Goal: Transaction & Acquisition: Purchase product/service

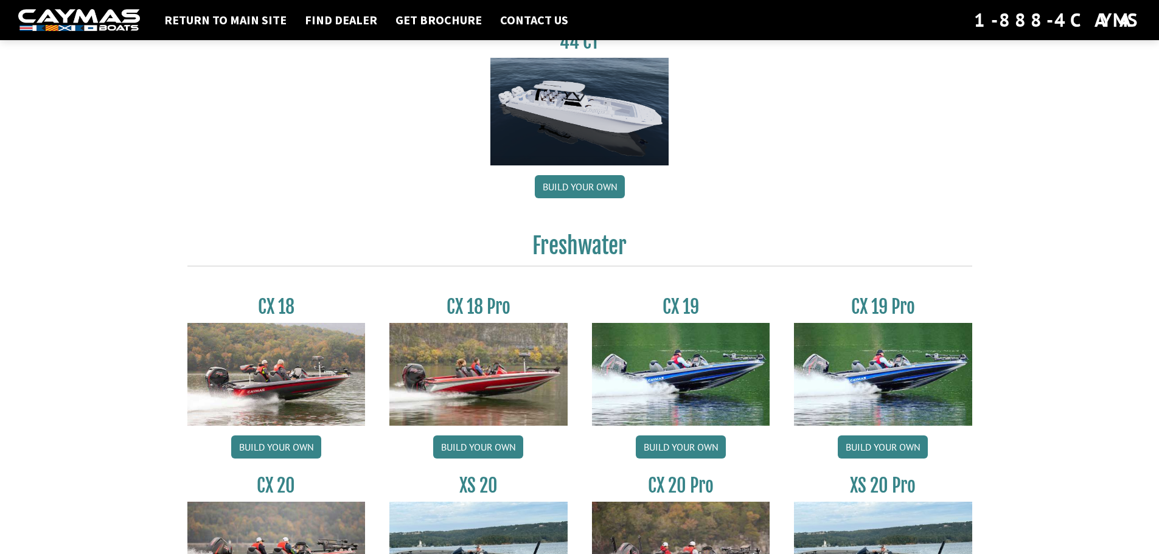
scroll to position [973, 0]
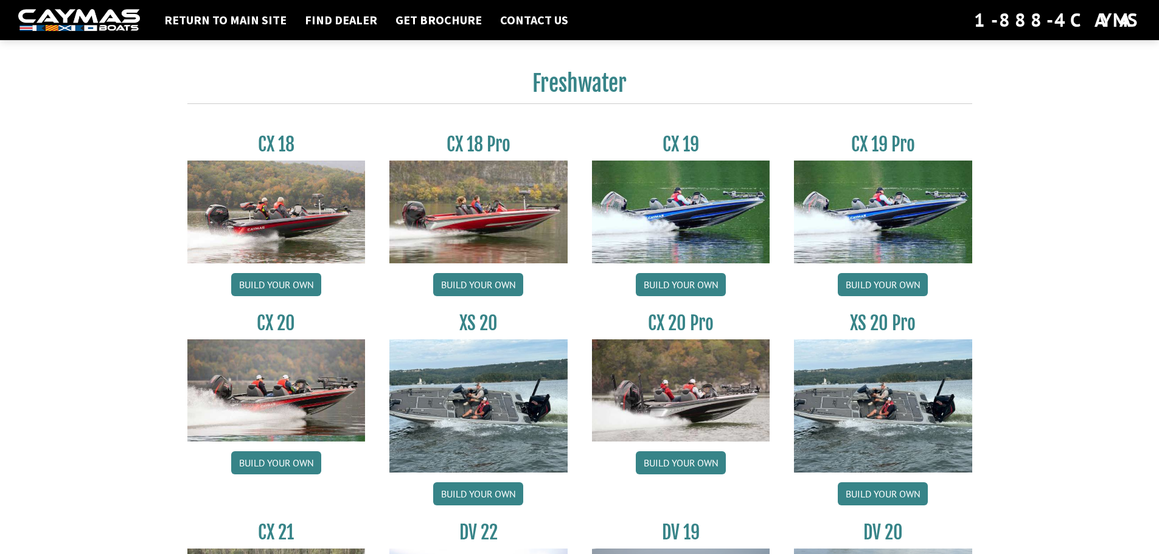
click at [695, 278] on link "Build your own" at bounding box center [681, 284] width 90 height 23
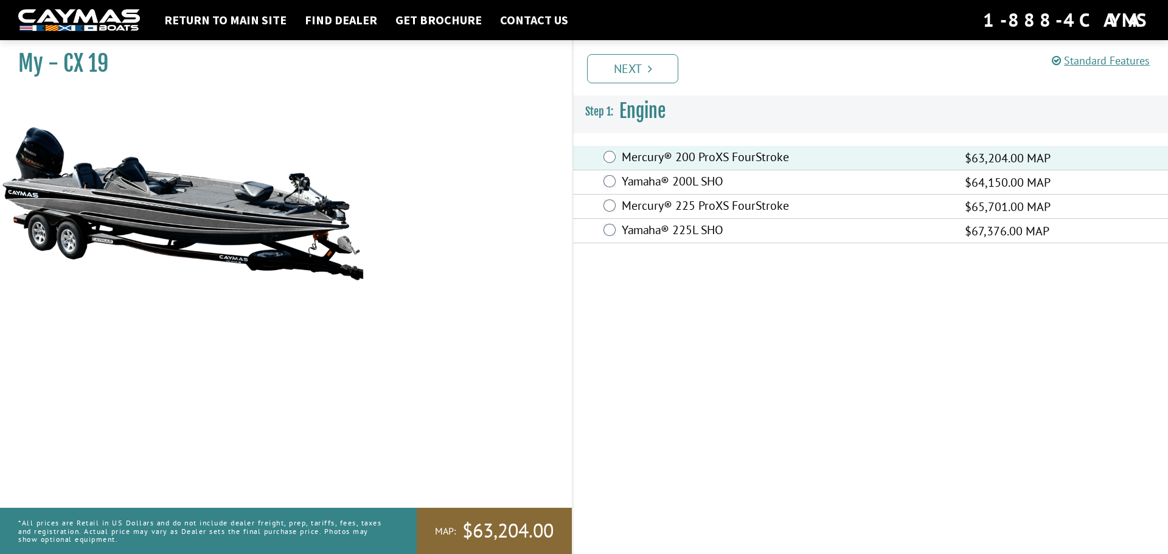
click at [640, 72] on link "Next" at bounding box center [632, 68] width 91 height 29
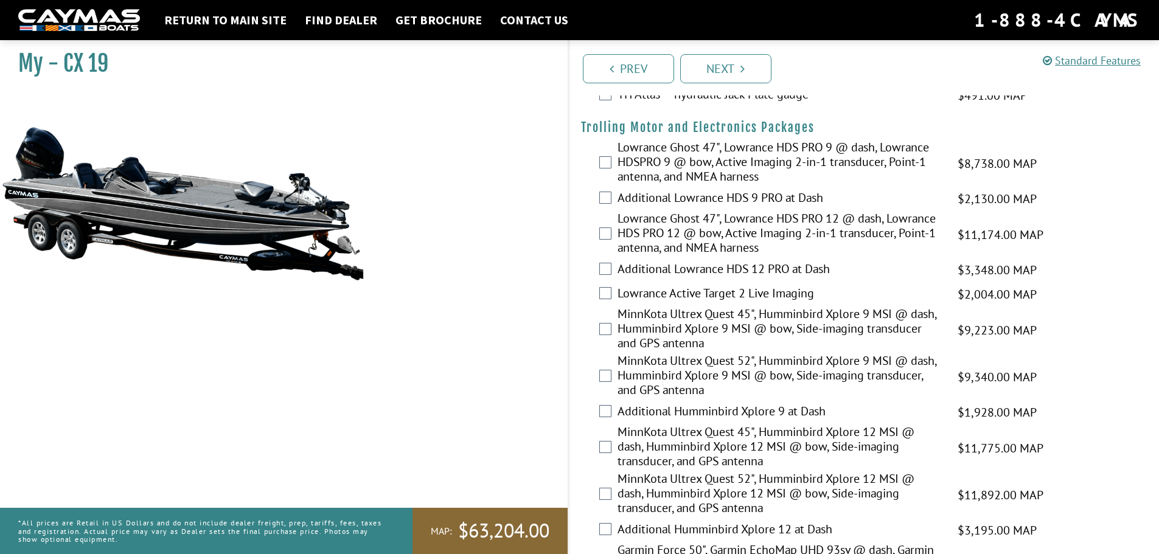
scroll to position [162, 0]
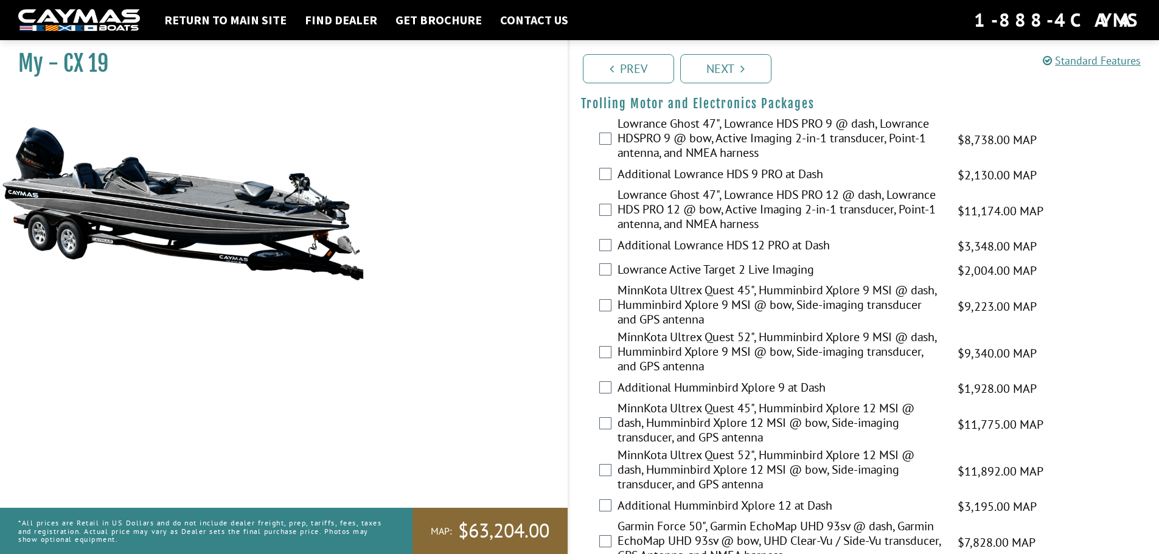
click at [864, 127] on label "Lowrance Ghost 47", Lowrance HDS PRO 9 @ dash, Lowrance HDSPRO 9 @ bow, Active …" at bounding box center [779, 139] width 325 height 47
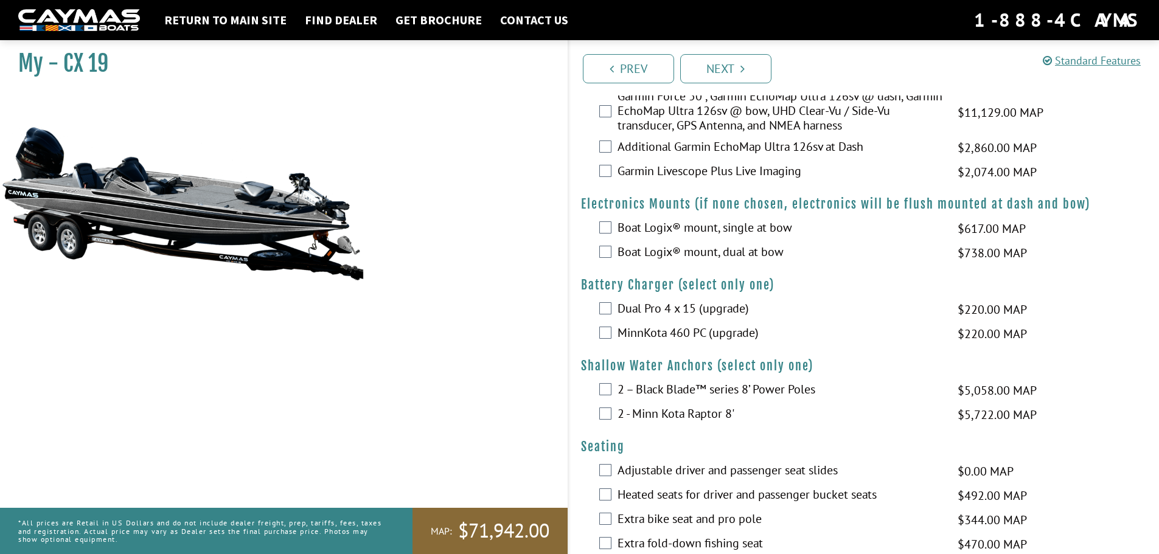
scroll to position [811, 0]
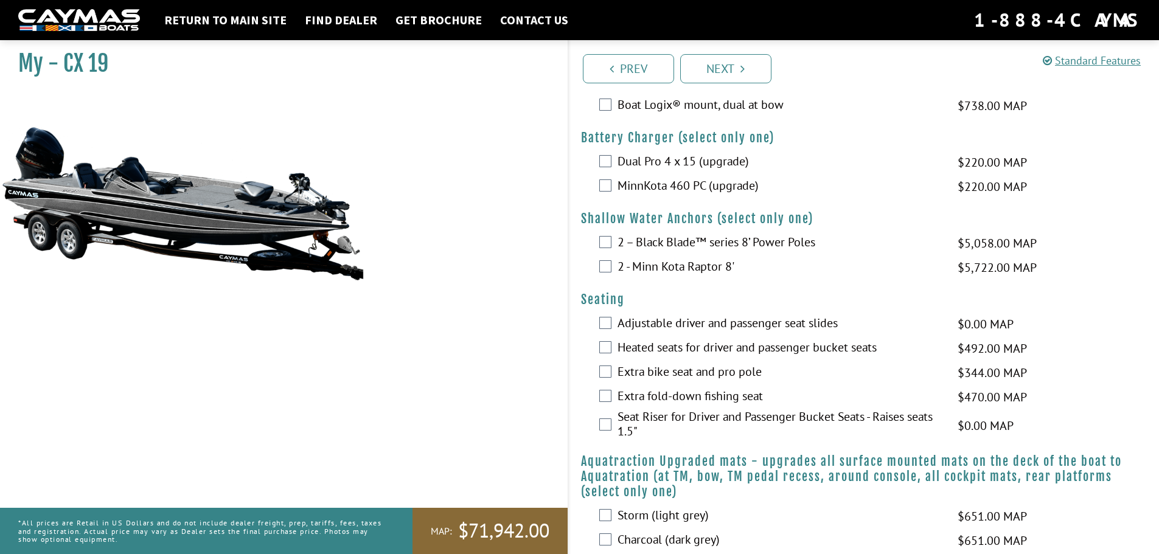
click at [641, 160] on label "Dual Pro 4 x 15 (upgrade)" at bounding box center [779, 163] width 325 height 18
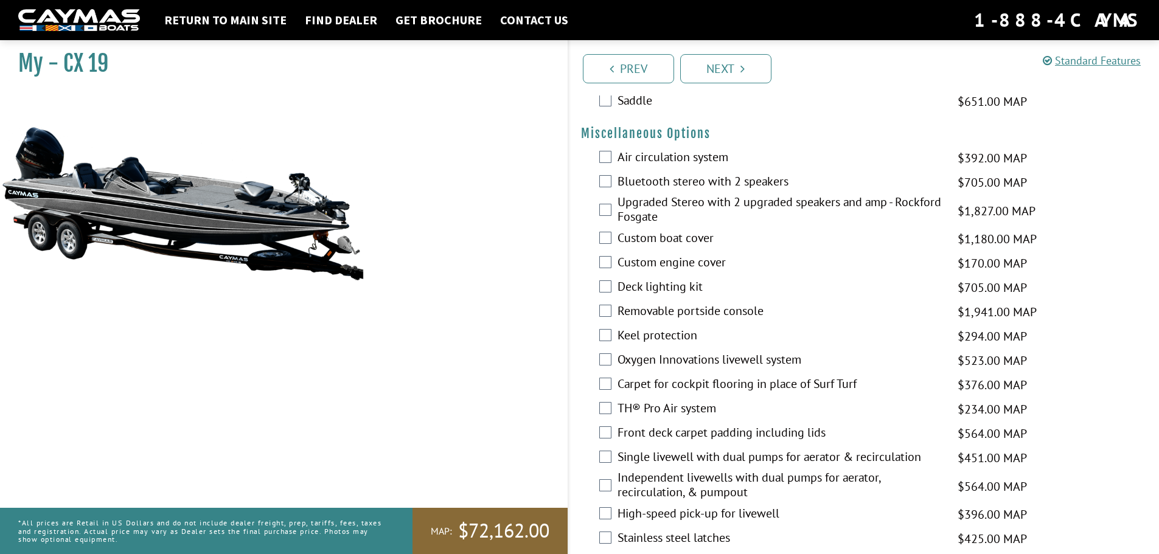
scroll to position [1298, 0]
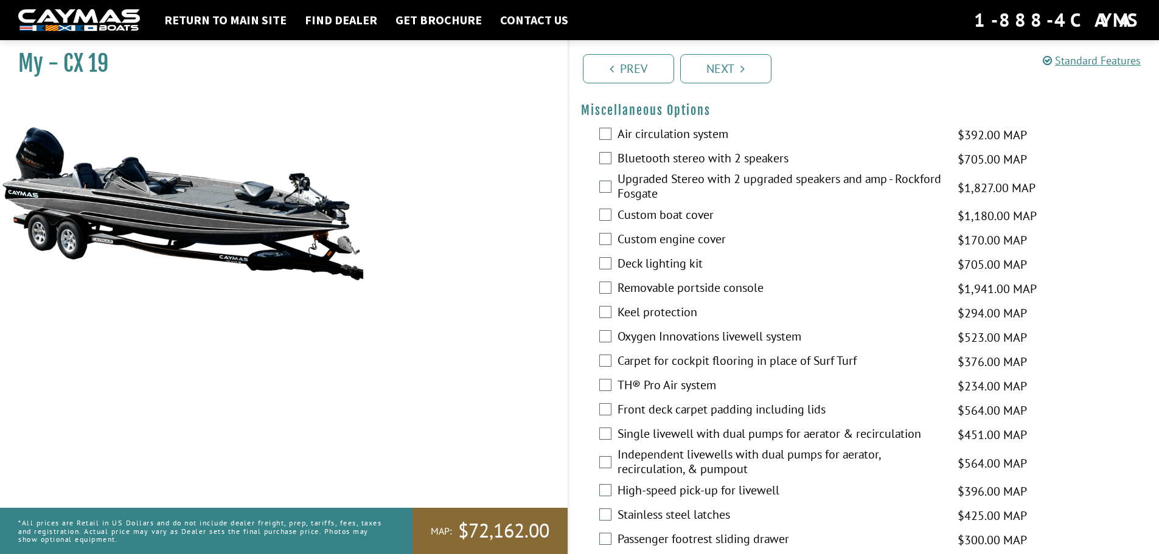
click at [705, 312] on label "Keel protection" at bounding box center [779, 314] width 325 height 18
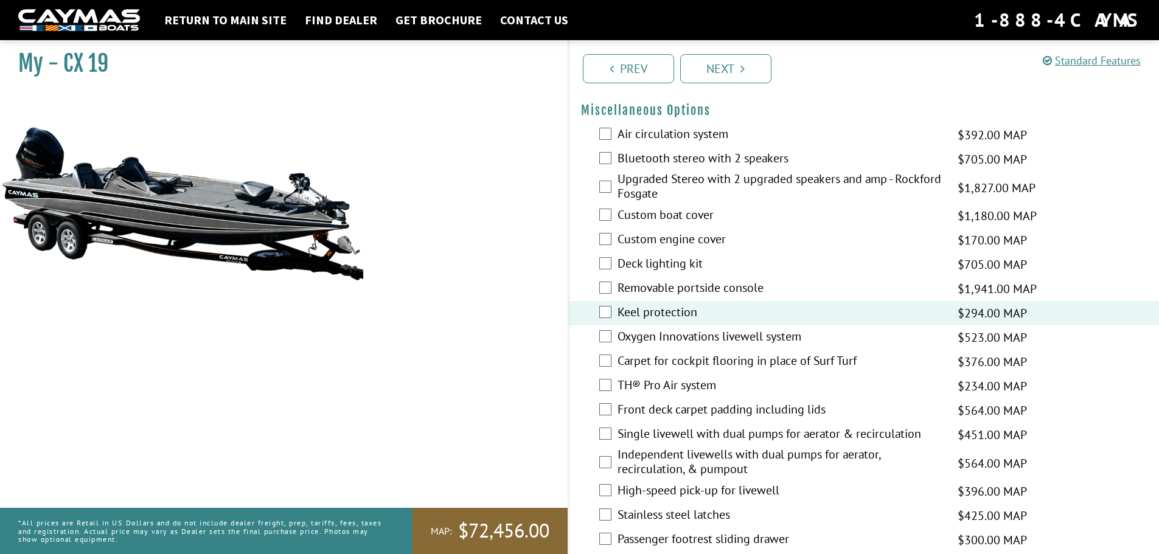
click at [737, 285] on label "Removable portside console" at bounding box center [779, 289] width 325 height 18
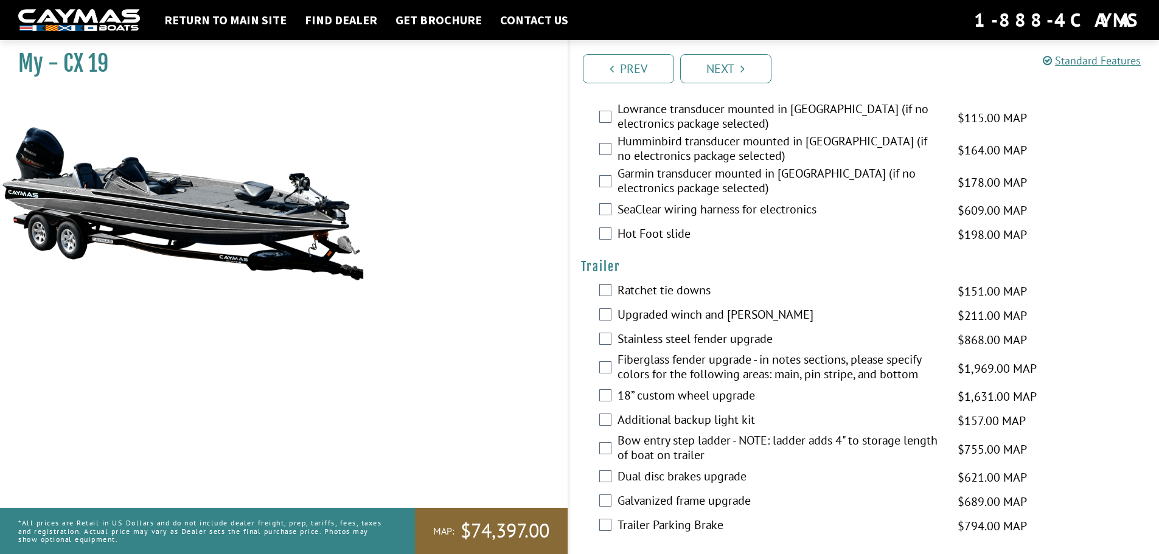
scroll to position [1804, 0]
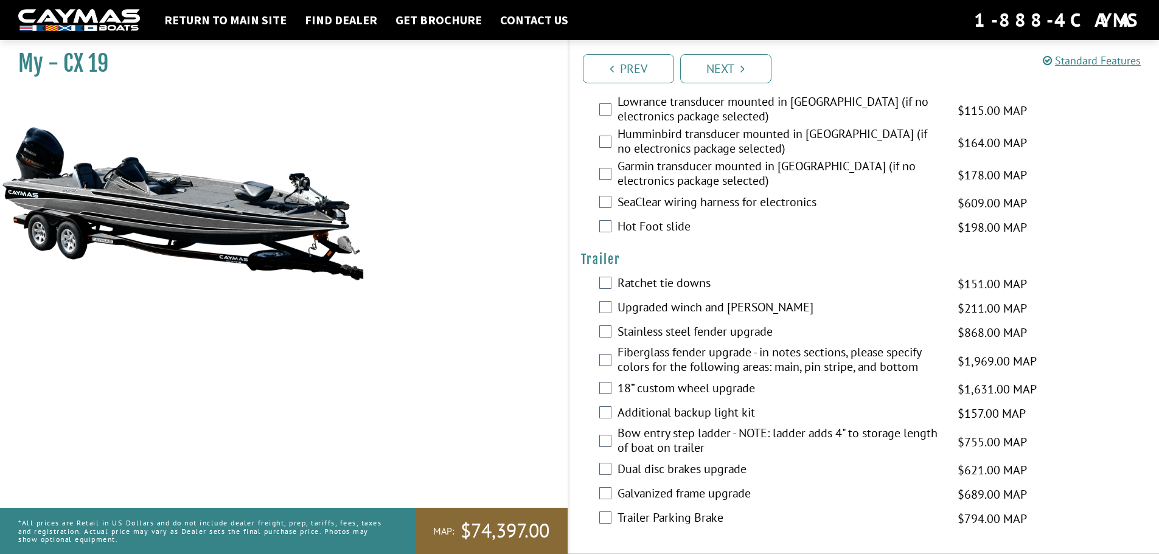
click at [650, 524] on label "Trailer Parking Brake" at bounding box center [779, 519] width 325 height 18
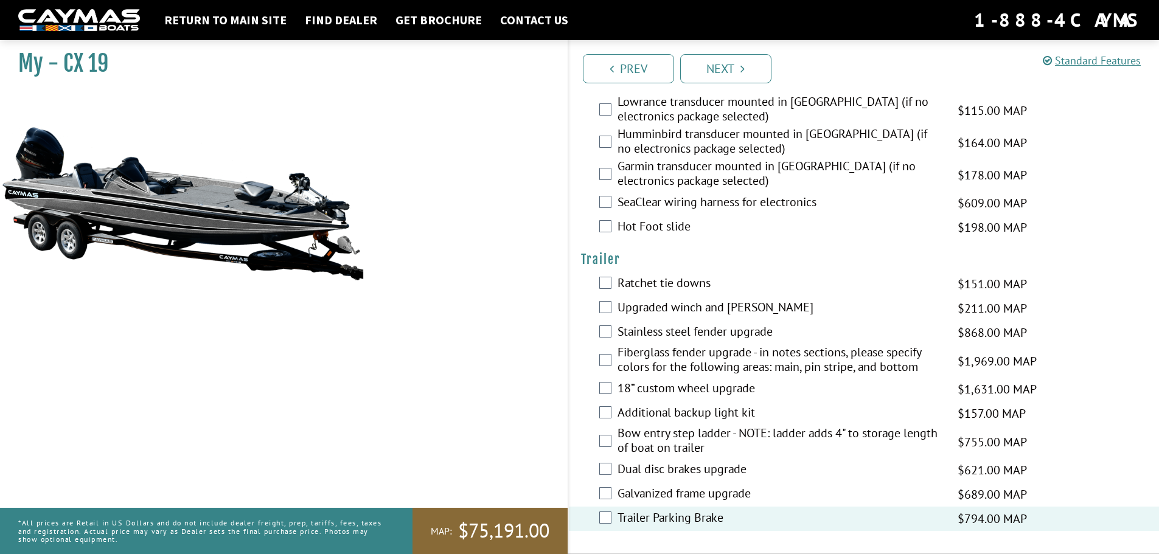
click at [645, 518] on label "Trailer Parking Brake" at bounding box center [779, 519] width 325 height 18
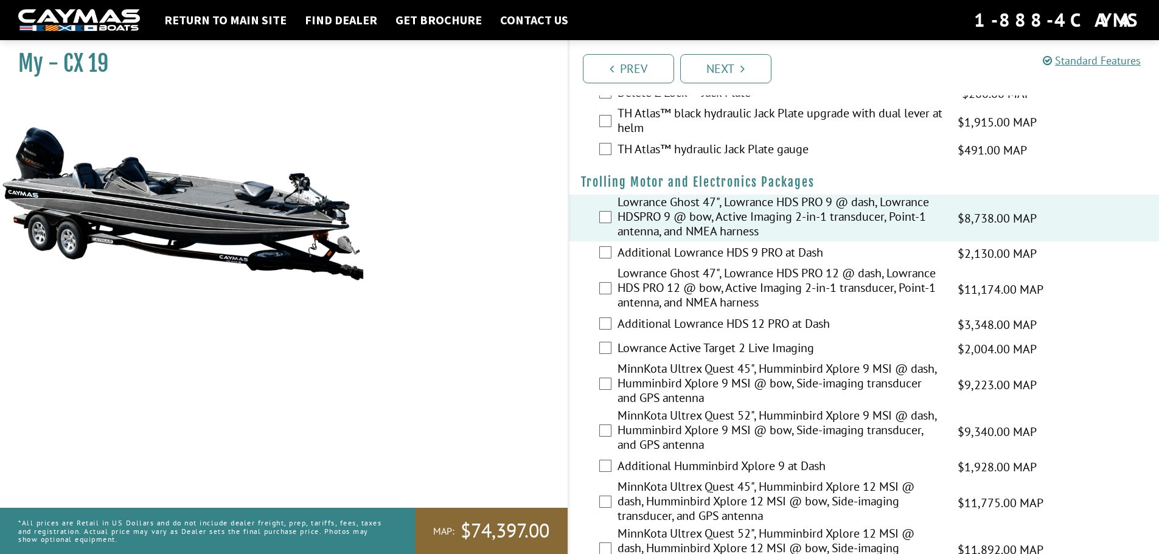
scroll to position [0, 0]
